Goal: Task Accomplishment & Management: Use online tool/utility

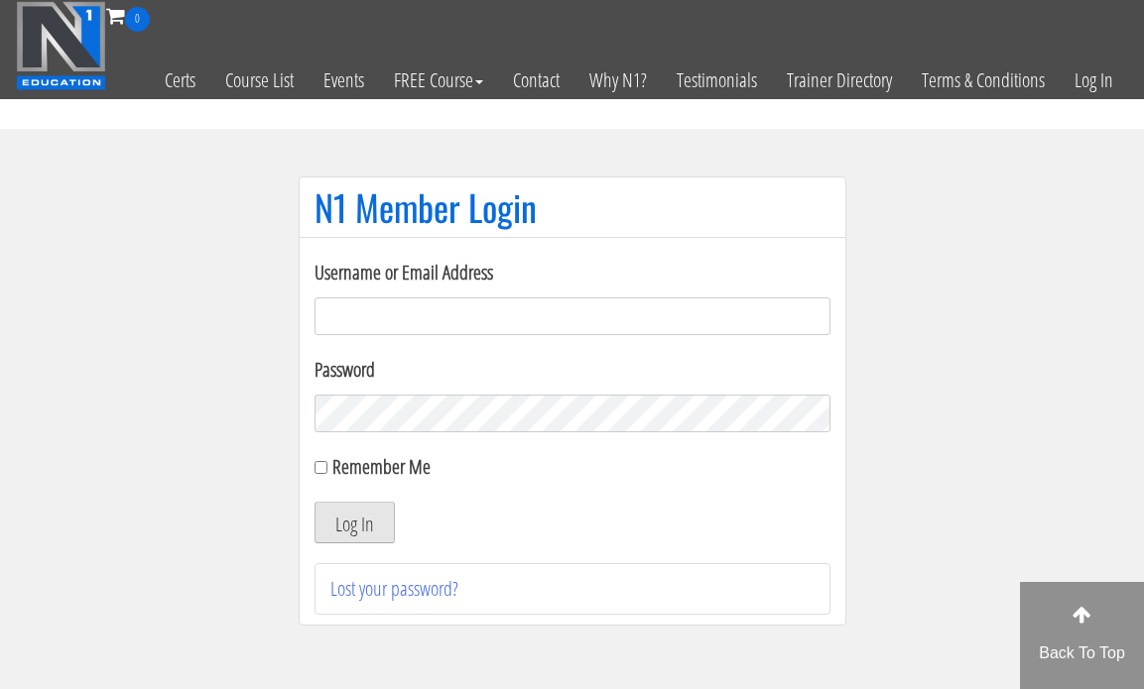
type input "[EMAIL_ADDRESS][DOMAIN_NAME]"
click at [369, 538] on button "Log In" at bounding box center [354, 523] width 80 height 42
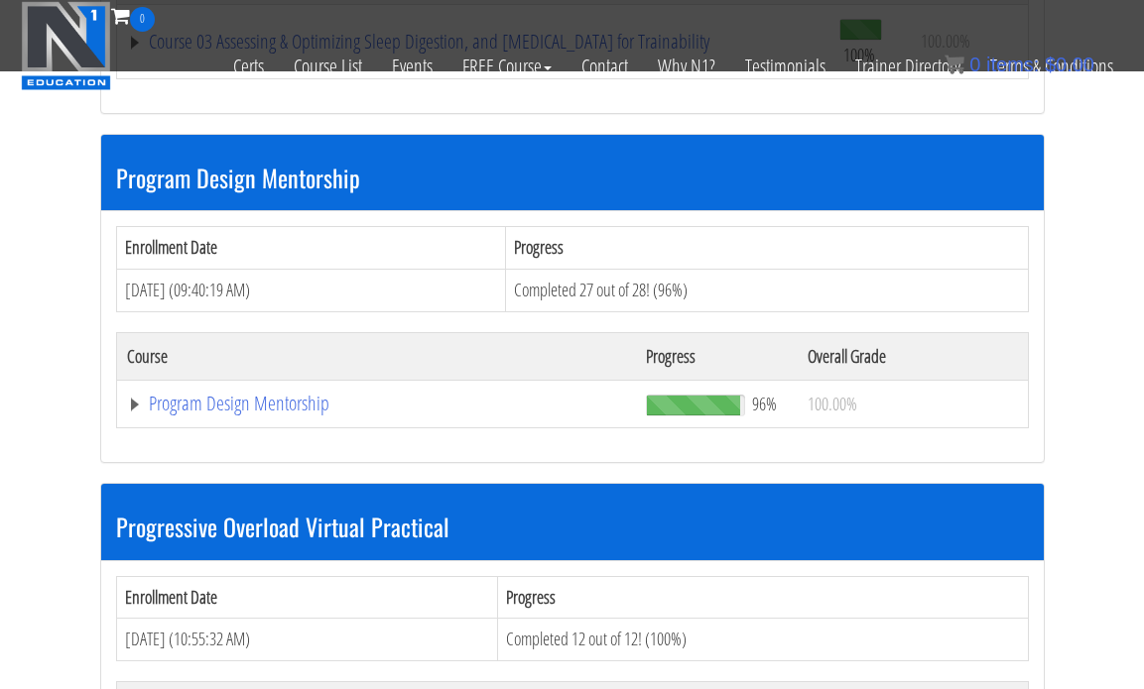
scroll to position [2023, 0]
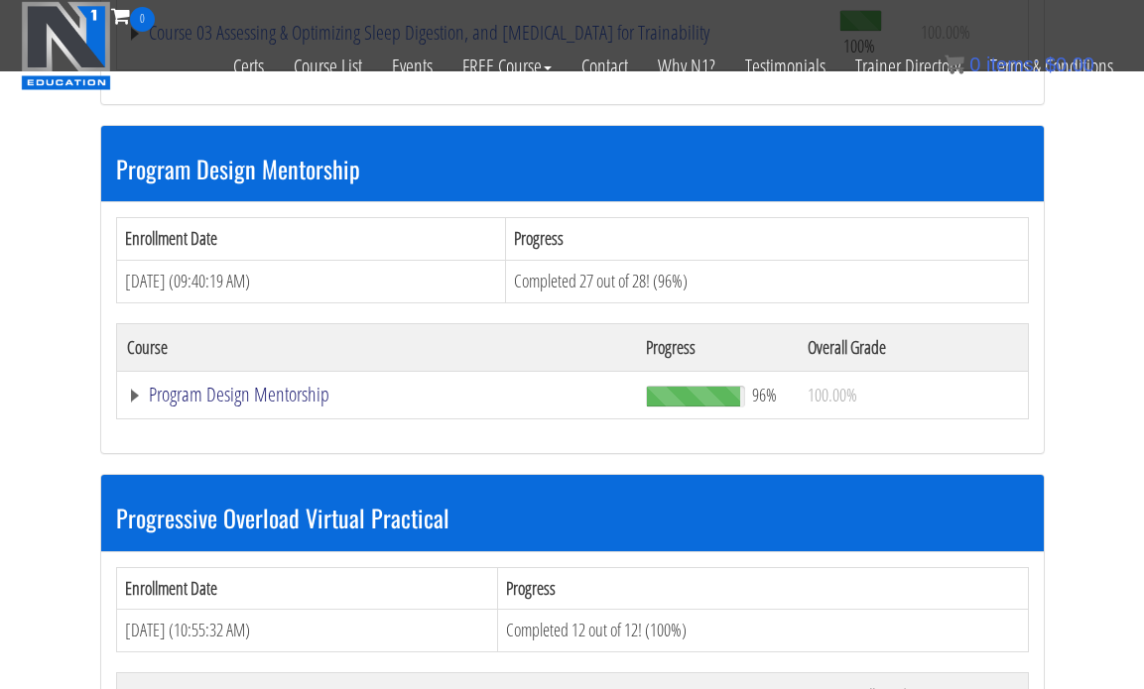
click at [284, 386] on link "Program Design Mentorship" at bounding box center [376, 395] width 499 height 20
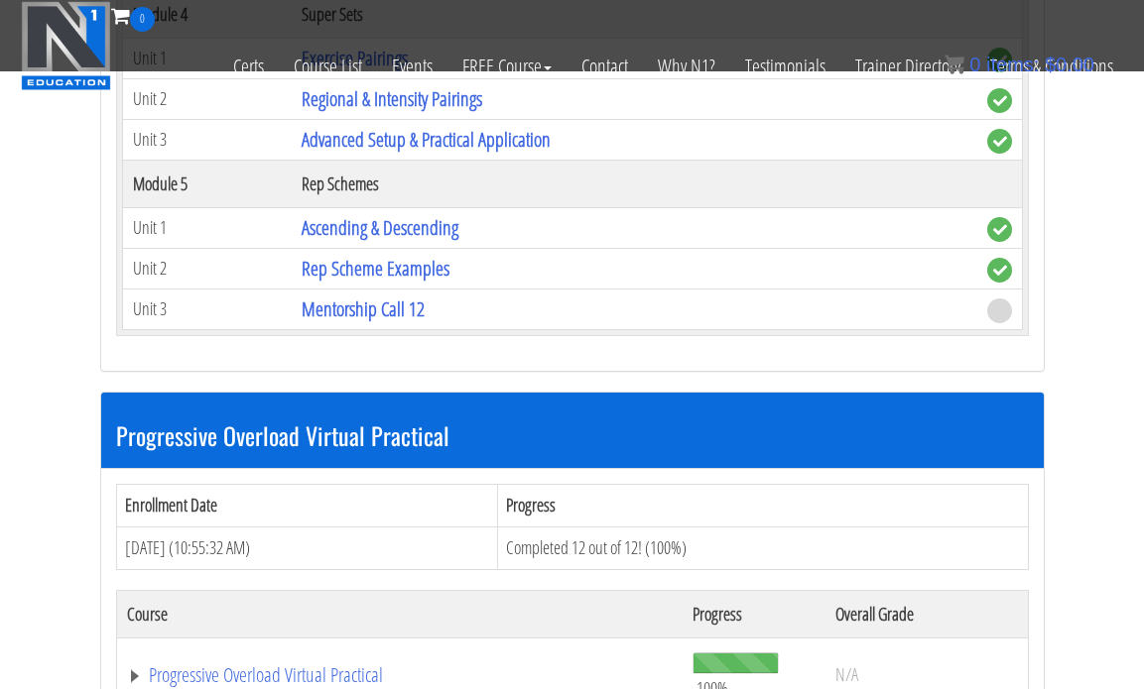
scroll to position [3494, 0]
